Goal: Use online tool/utility: Utilize a website feature to perform a specific function

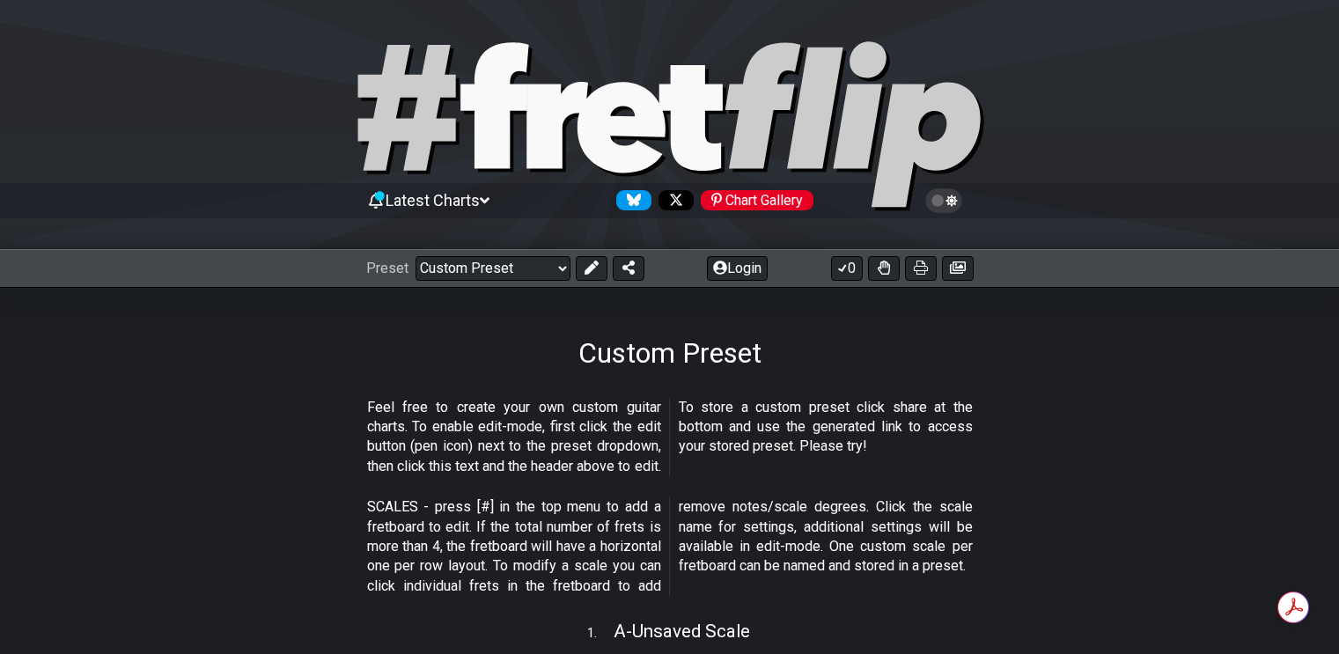
select select "/user-defined"
select select "Sym. Dim. / Half-Whole"
select select "D"
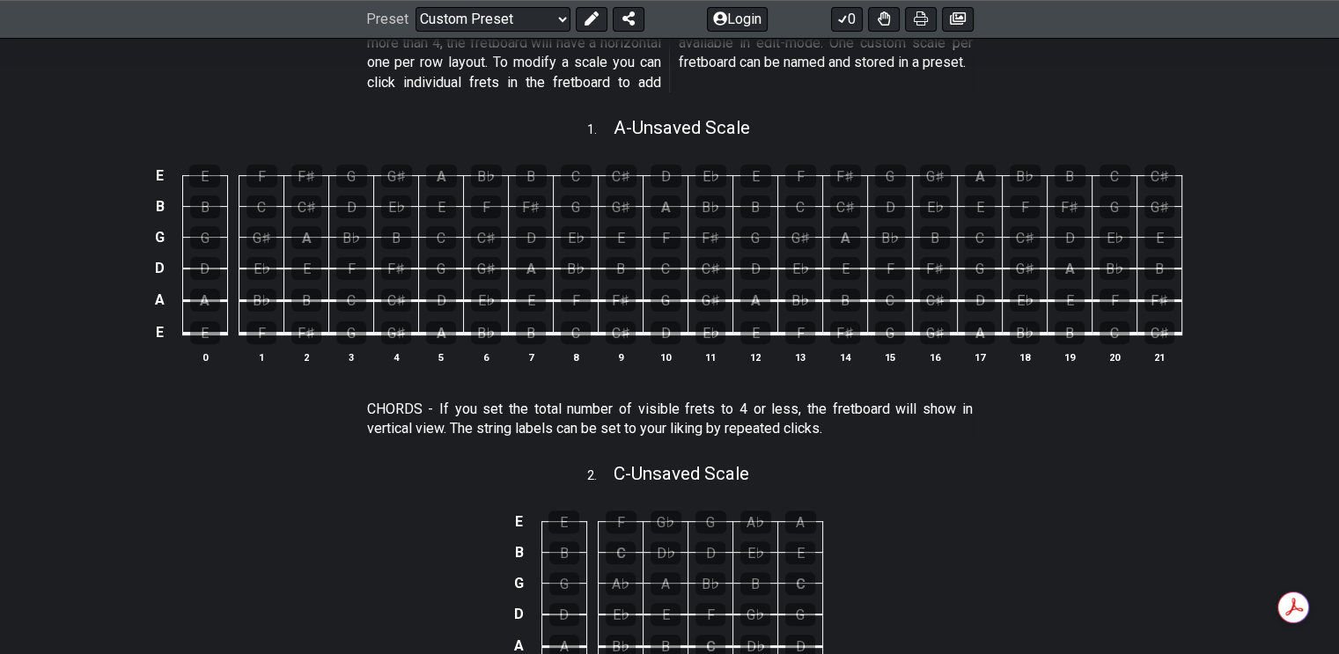
click at [308, 302] on div "B" at bounding box center [306, 300] width 30 height 23
click at [309, 263] on div "E" at bounding box center [306, 268] width 30 height 23
click at [307, 295] on div "B" at bounding box center [306, 300] width 30 height 23
click at [349, 296] on div "C" at bounding box center [351, 300] width 30 height 23
click at [211, 232] on div "G" at bounding box center [205, 237] width 30 height 23
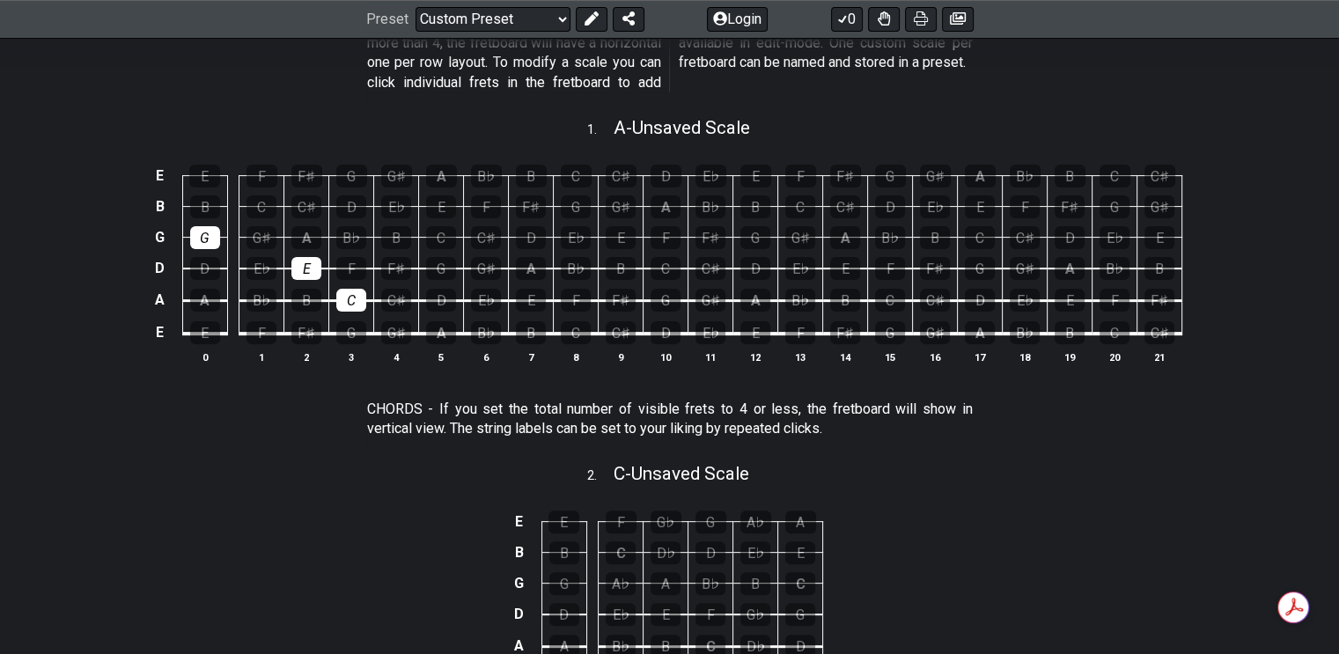
click at [211, 232] on div "G" at bounding box center [205, 237] width 30 height 23
click at [264, 207] on div "C" at bounding box center [261, 206] width 30 height 23
click at [313, 266] on div "E" at bounding box center [306, 268] width 30 height 23
click at [355, 299] on div "C" at bounding box center [351, 300] width 30 height 23
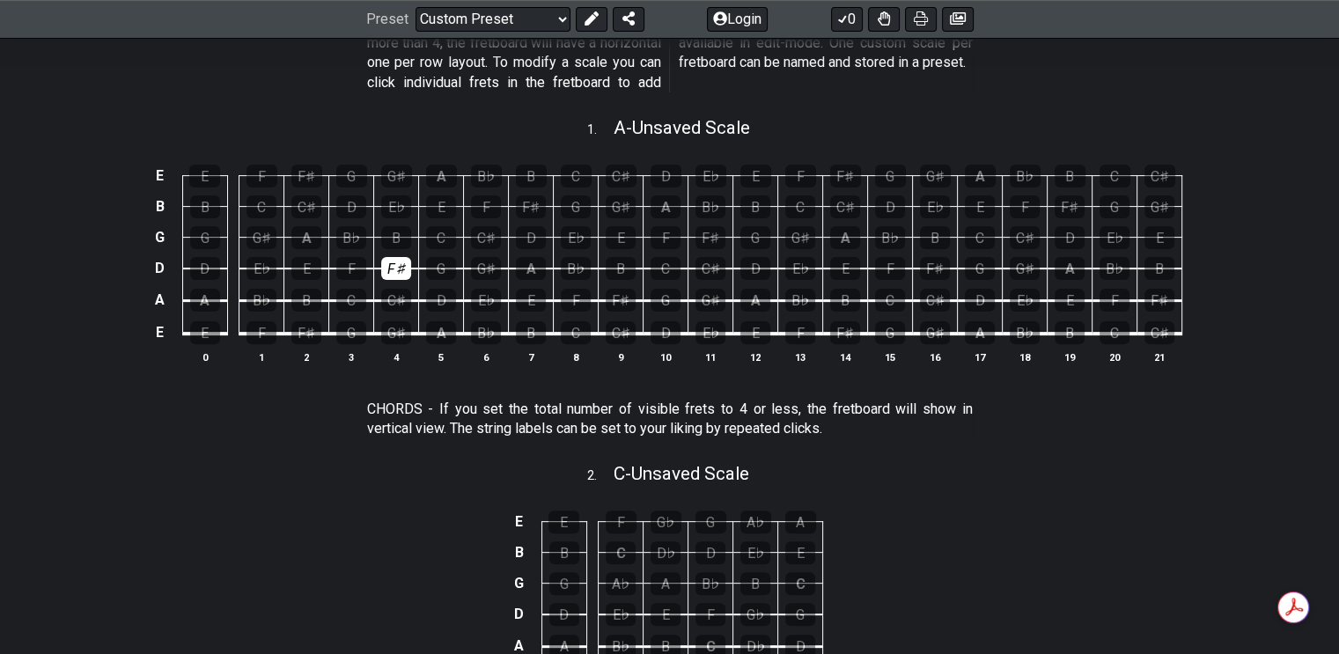
click at [388, 261] on div "F♯" at bounding box center [396, 268] width 30 height 23
click at [390, 239] on div "B" at bounding box center [396, 237] width 30 height 23
click at [440, 235] on div "C" at bounding box center [441, 237] width 30 height 23
click at [440, 196] on div "E" at bounding box center [441, 206] width 30 height 23
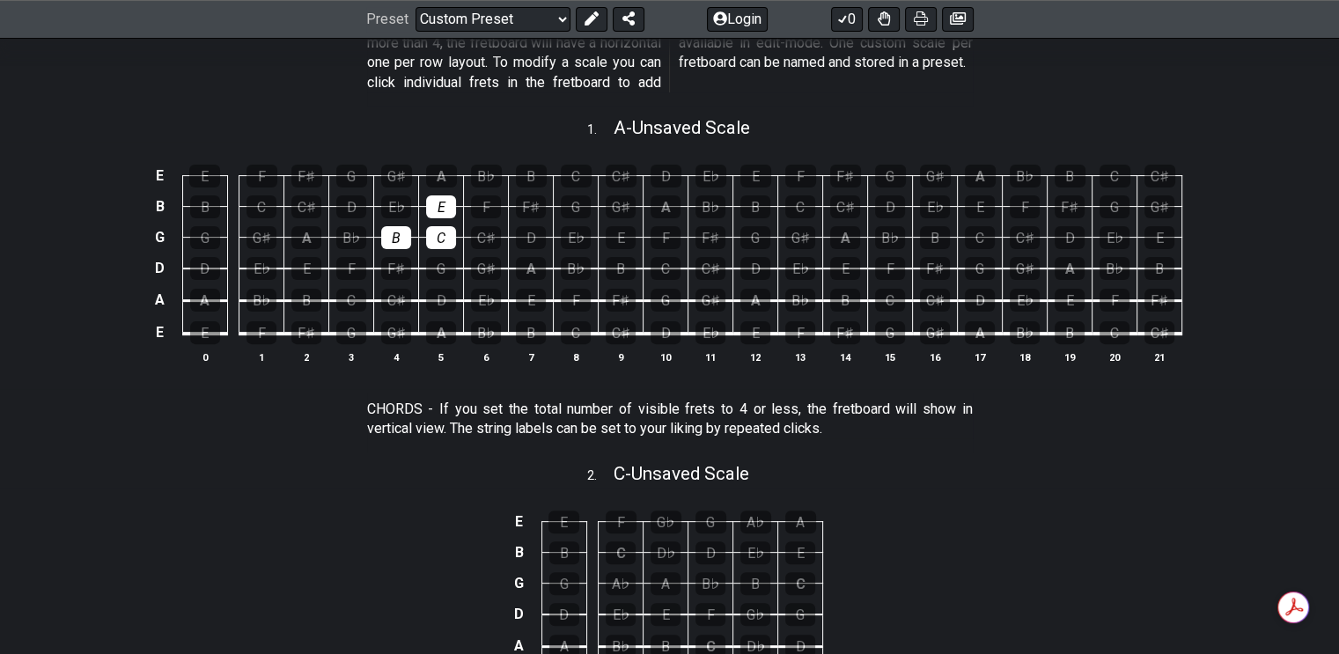
click at [526, 229] on div "D" at bounding box center [531, 237] width 30 height 23
click at [530, 192] on td "F♯" at bounding box center [531, 190] width 45 height 31
click at [530, 200] on div "F♯" at bounding box center [531, 206] width 30 height 23
click at [402, 237] on div "B" at bounding box center [396, 237] width 30 height 23
click at [454, 237] on div "C" at bounding box center [441, 237] width 30 height 23
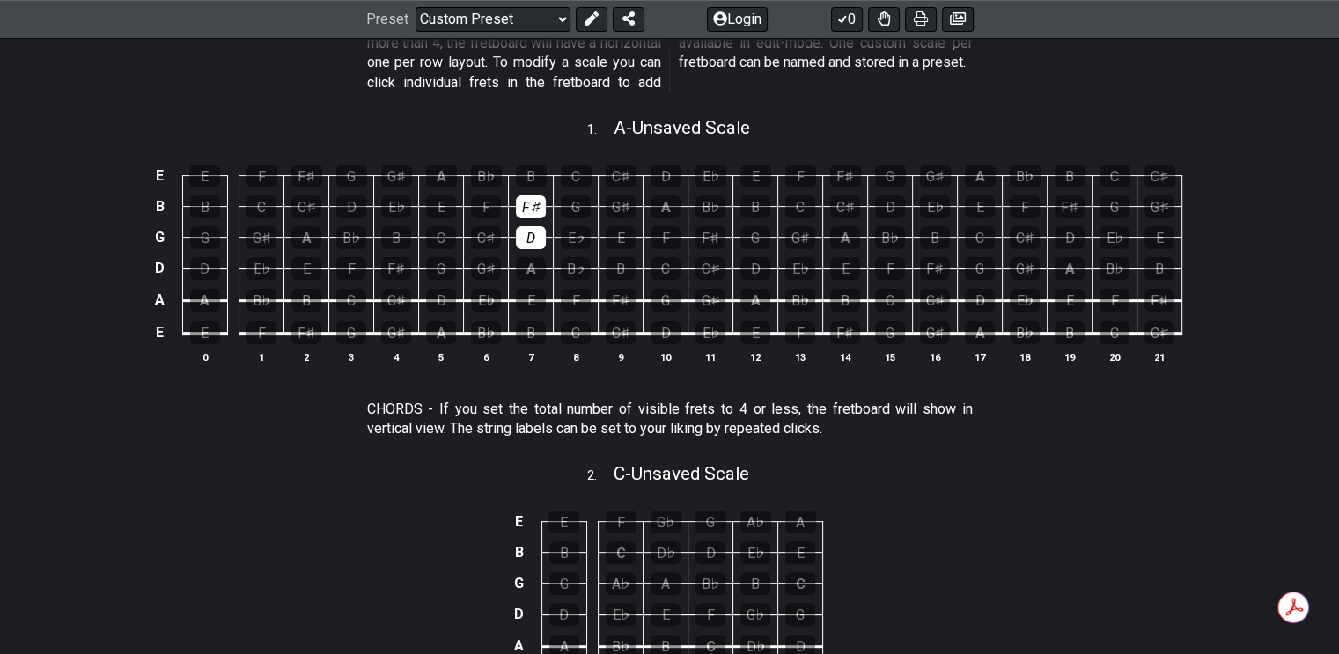
click at [446, 203] on div "E" at bounding box center [441, 206] width 30 height 23
click at [525, 198] on div "F♯" at bounding box center [531, 206] width 30 height 23
click at [527, 227] on div "D" at bounding box center [531, 237] width 30 height 23
click at [317, 260] on div "E" at bounding box center [306, 268] width 30 height 23
click at [306, 241] on div "A" at bounding box center [306, 237] width 30 height 23
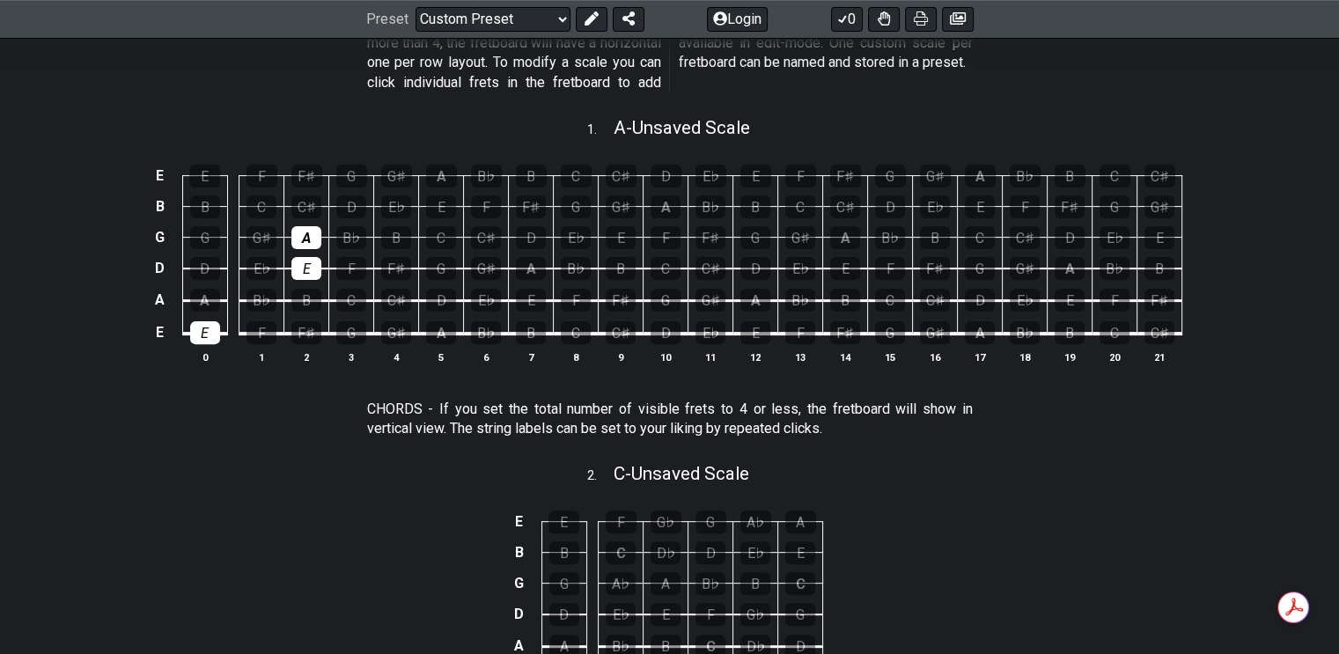
click at [214, 328] on div "E" at bounding box center [205, 332] width 30 height 23
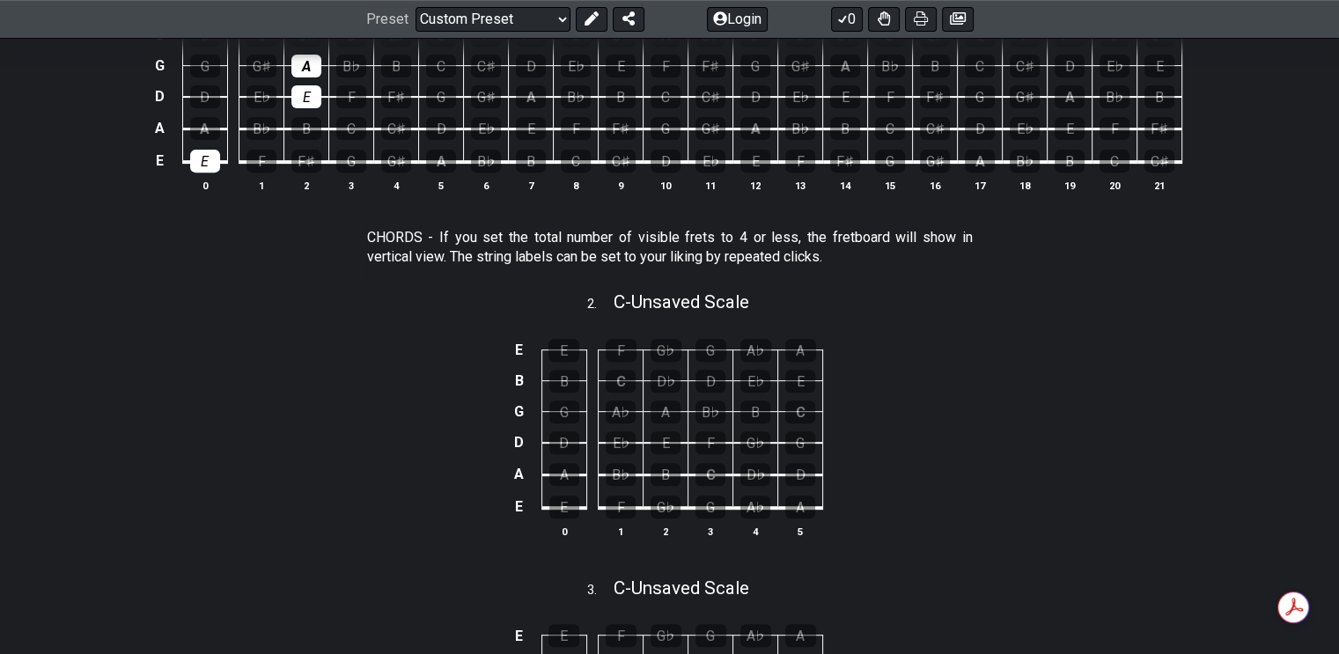
scroll to position [856, 0]
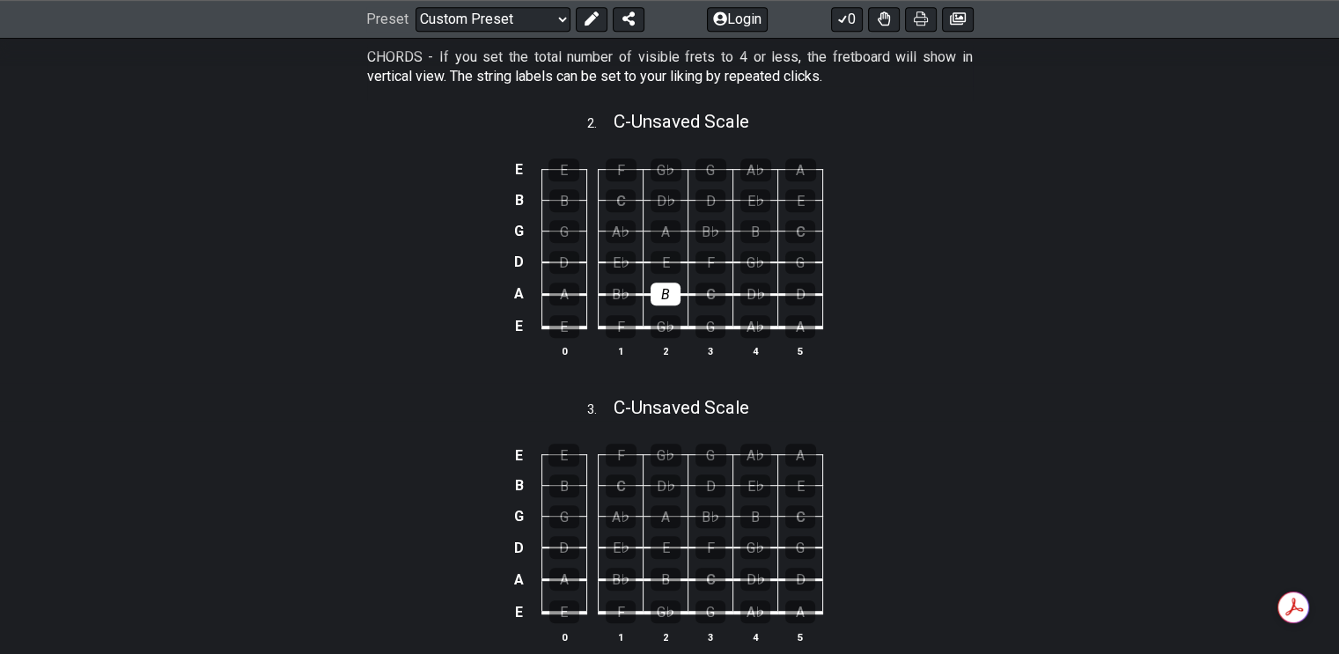
drag, startPoint x: 663, startPoint y: 285, endPoint x: 660, endPoint y: 338, distance: 52.9
click at [661, 305] on div "B" at bounding box center [666, 294] width 30 height 23
click at [660, 580] on div "B" at bounding box center [666, 579] width 30 height 23
click at [665, 584] on div "B" at bounding box center [666, 579] width 30 height 23
drag, startPoint x: 666, startPoint y: 283, endPoint x: 595, endPoint y: 283, distance: 71.3
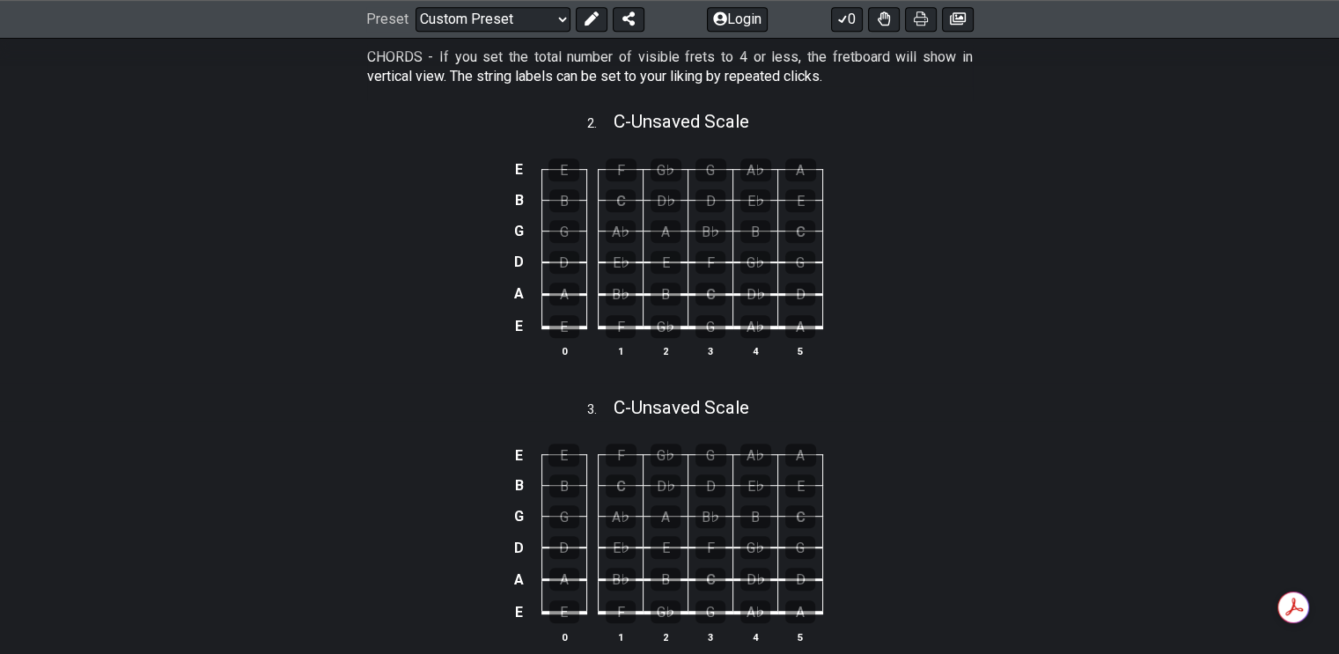
click at [651, 283] on td "B" at bounding box center [665, 278] width 45 height 33
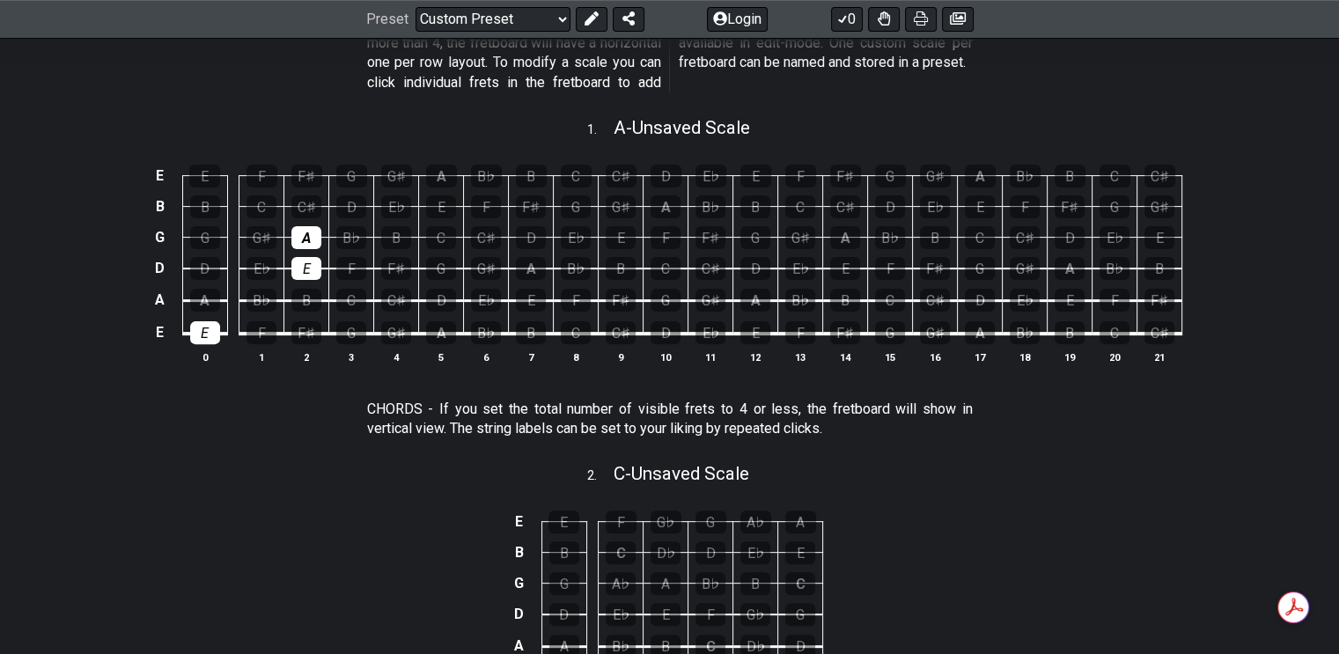
click at [204, 337] on div "E" at bounding box center [205, 332] width 30 height 23
click at [309, 294] on div "B" at bounding box center [306, 300] width 30 height 23
click at [311, 224] on td "A" at bounding box center [306, 221] width 45 height 31
click at [305, 234] on div "A" at bounding box center [306, 237] width 30 height 23
click at [94, 302] on div "E E F F♯ G G♯ A B♭ B C C♯ D E♭ E F F♯ G G♯ A B♭ B C C♯ B B C C♯ D E♭ E F F♯ G G…" at bounding box center [669, 265] width 1339 height 247
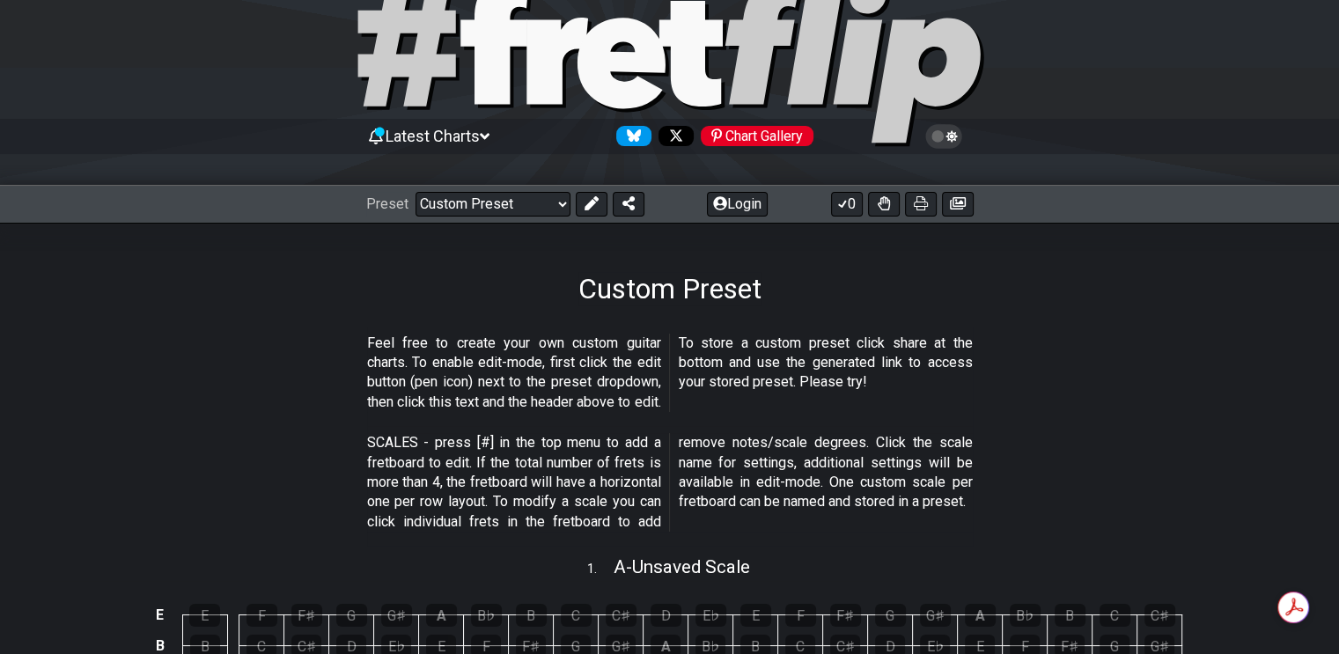
scroll to position [63, 0]
